Goal: Find specific page/section: Find specific page/section

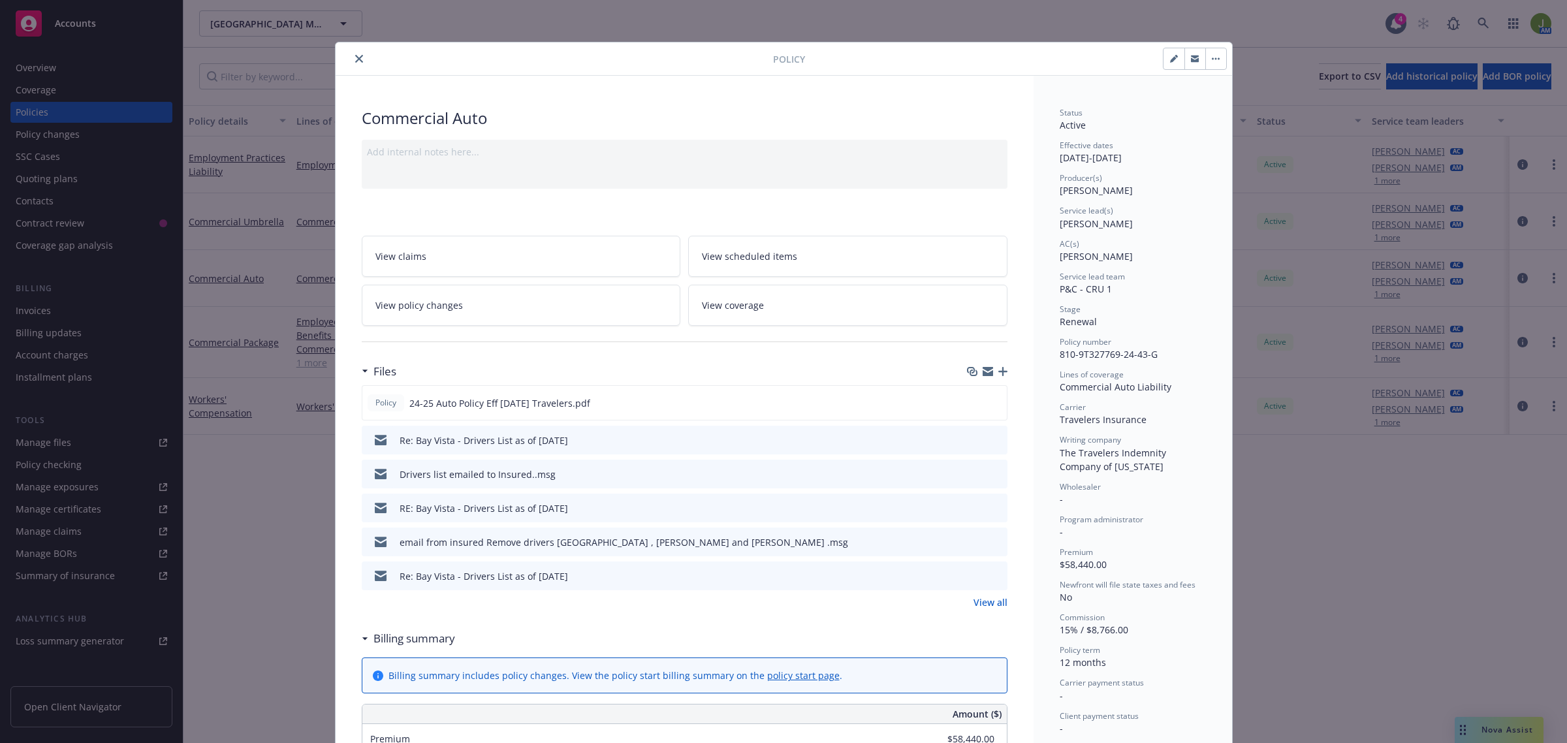
click at [355, 61] on icon "close" at bounding box center [359, 59] width 8 height 8
